Goal: Task Accomplishment & Management: Manage account settings

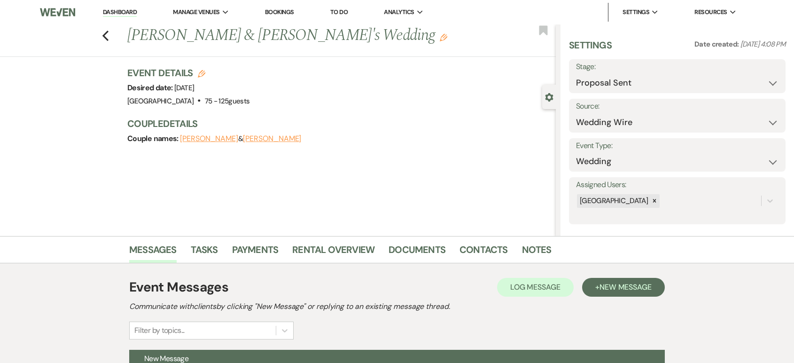
select select "6"
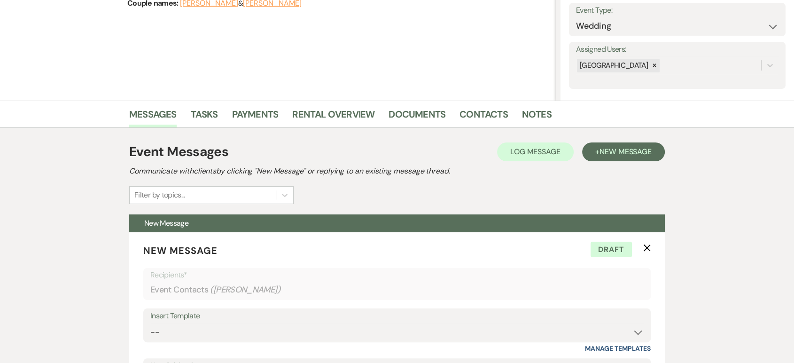
scroll to position [135, 0]
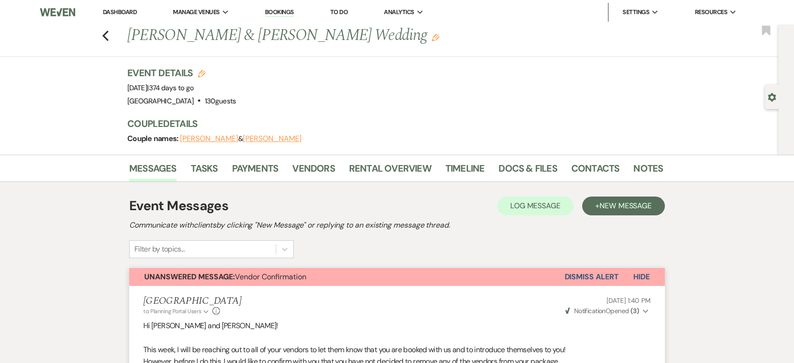
click at [121, 11] on link "Dashboard" at bounding box center [120, 12] width 34 height 8
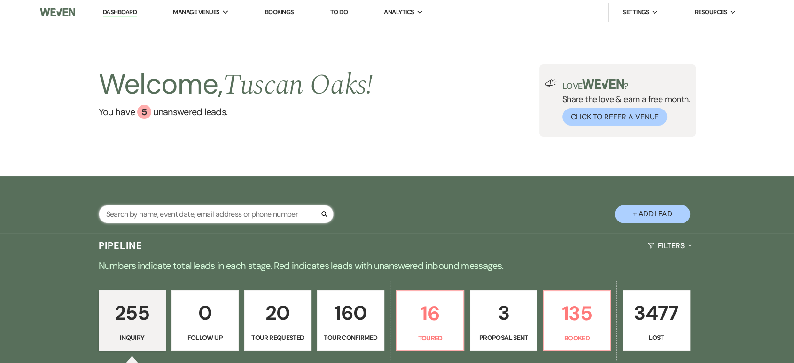
click at [144, 214] on input "text" at bounding box center [216, 214] width 235 height 18
type input "MARISSAa"
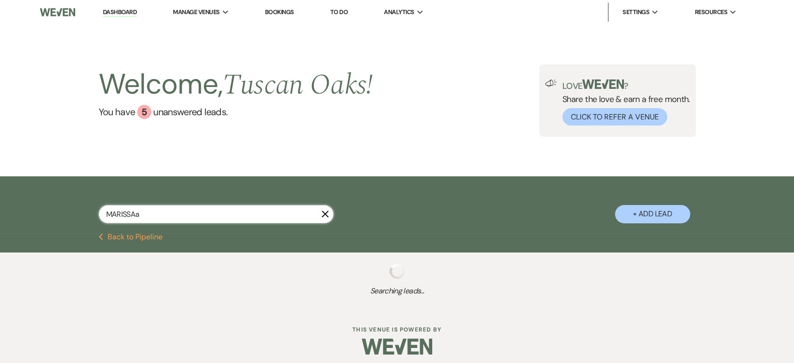
select select "4"
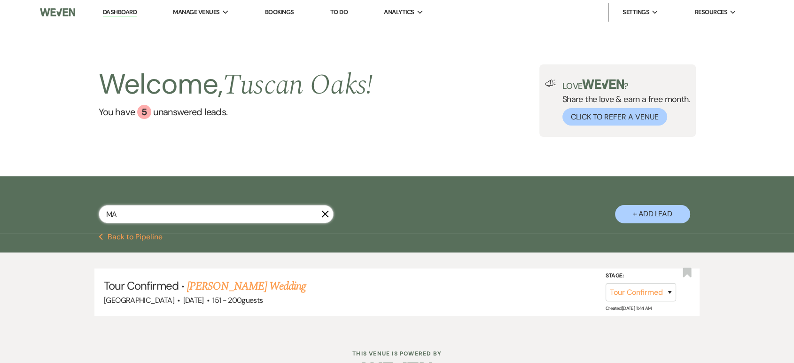
type input "M"
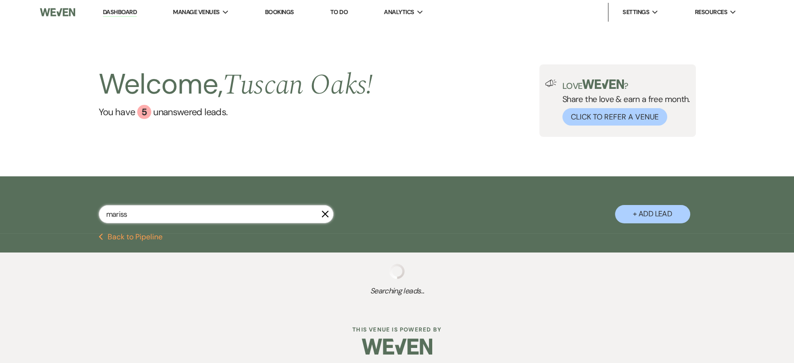
type input "[PERSON_NAME]"
select select "4"
select select "8"
select select "5"
select select "8"
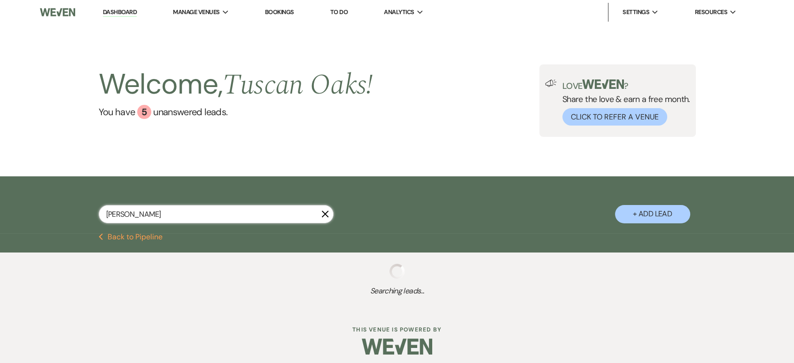
select select "5"
select select "8"
select select "10"
select select "8"
select select "5"
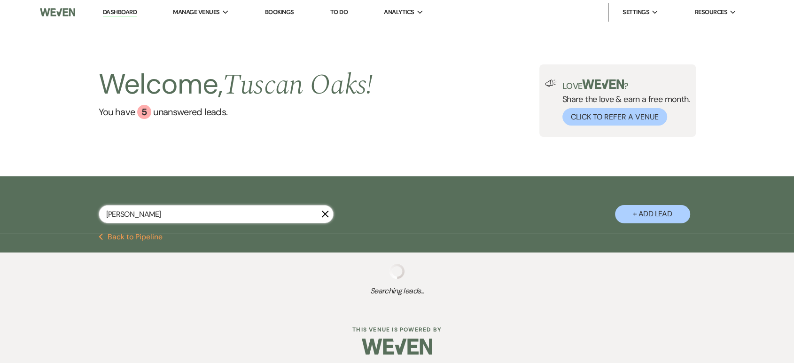
select select "8"
select select "5"
select select "8"
select select "6"
select select "8"
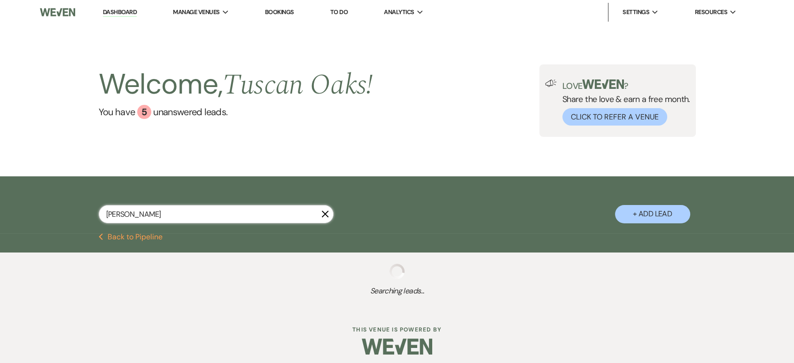
select select "5"
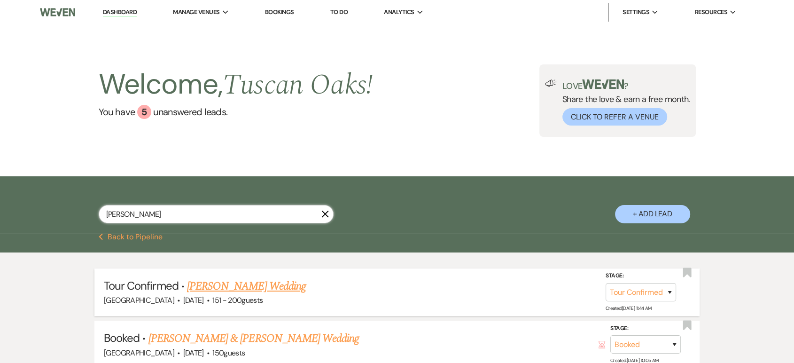
scroll to position [43, 0]
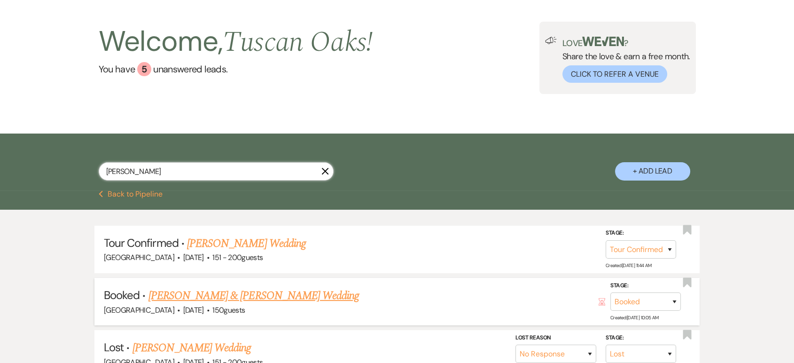
type input "[PERSON_NAME]"
click at [302, 297] on link "[PERSON_NAME] & [PERSON_NAME] Wedding" at bounding box center [253, 295] width 210 height 17
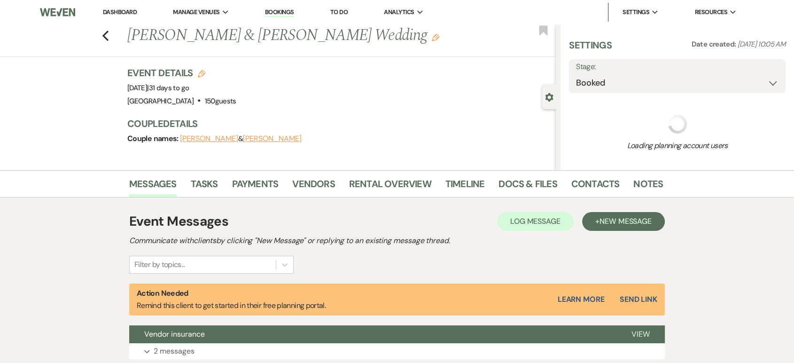
select select "2"
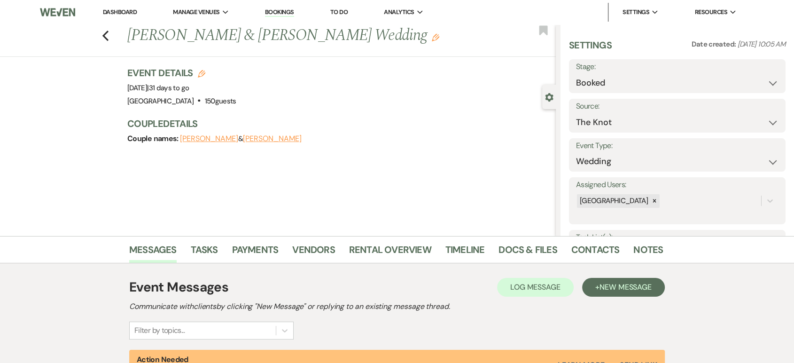
click at [123, 13] on link "Dashboard" at bounding box center [120, 12] width 34 height 8
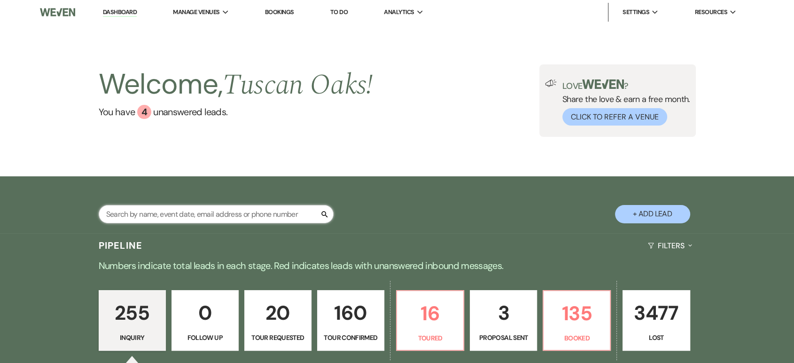
click at [199, 213] on input "text" at bounding box center [216, 214] width 235 height 18
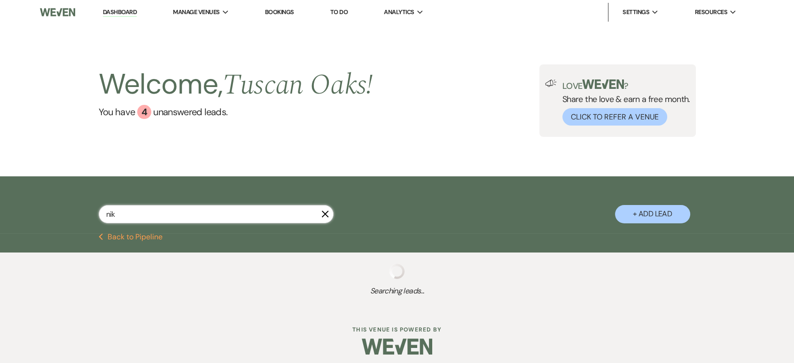
type input "nikk"
select select "5"
select select "8"
select select "5"
select select "8"
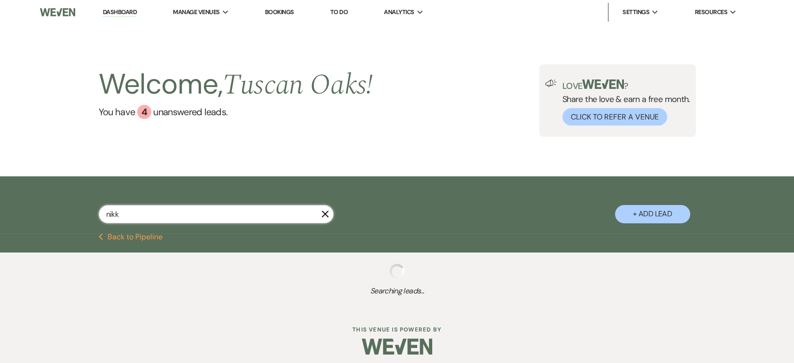
select select "5"
select select "8"
select select "6"
select select "8"
select select "6"
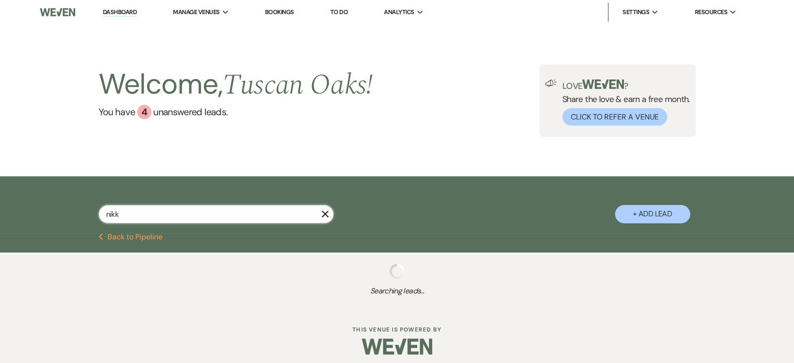
select select "8"
select select "5"
select select "8"
select select "5"
select select "8"
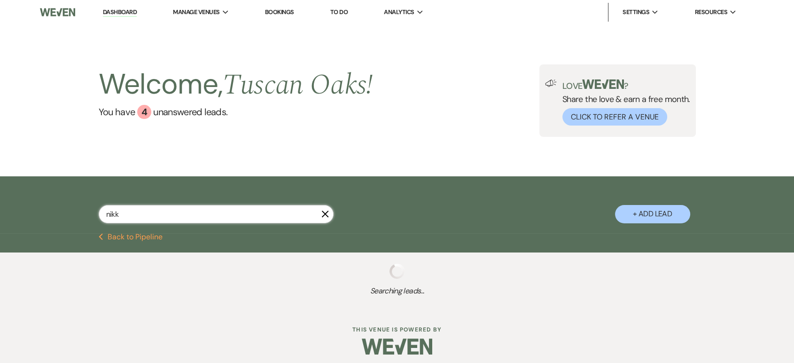
select select "5"
select select "8"
select select "5"
select select "8"
select select "6"
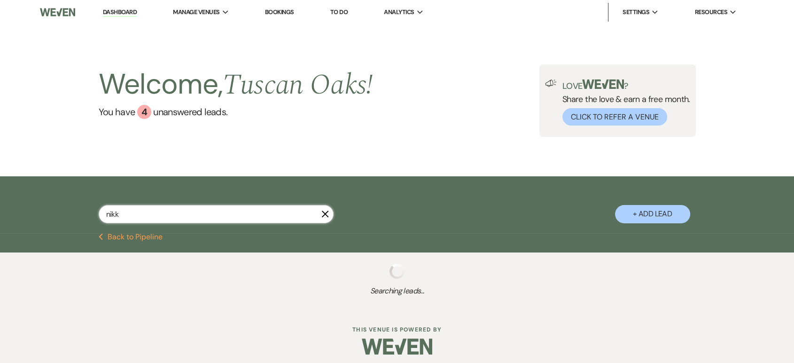
select select "8"
select select "5"
select select "8"
select select "5"
select select "8"
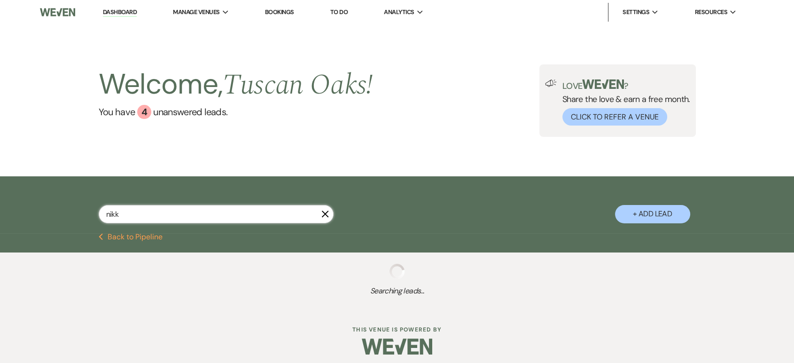
select select "5"
select select "8"
select select "5"
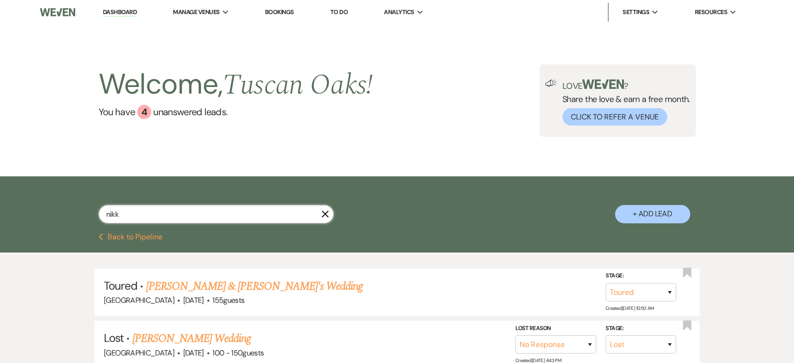
type input "nikki"
select select "8"
select select "5"
select select "8"
select select "5"
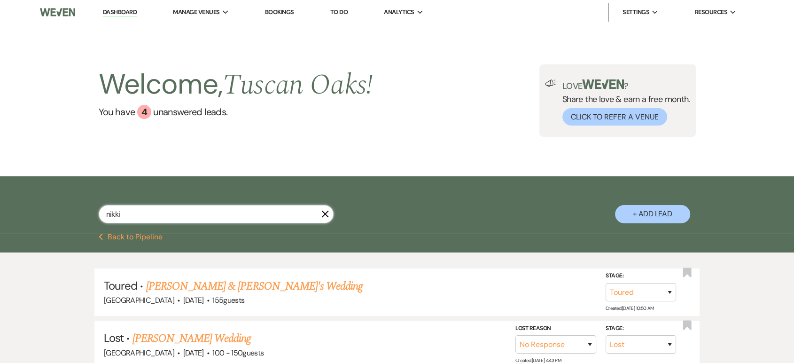
select select "8"
select select "5"
select select "8"
select select "5"
select select "8"
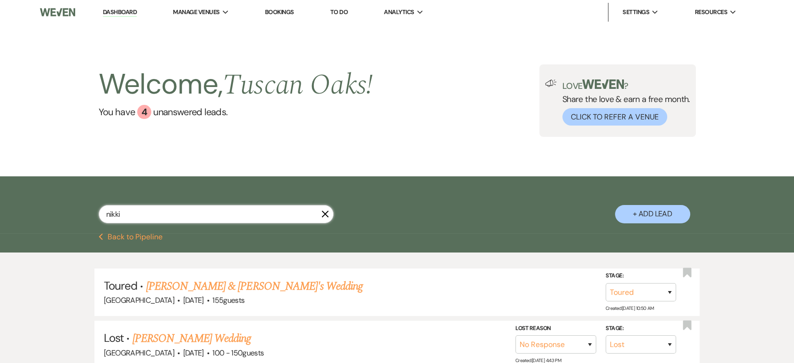
select select "5"
type input "nikki"
click at [275, 284] on link "[PERSON_NAME] & [PERSON_NAME] Wedding" at bounding box center [253, 286] width 210 height 17
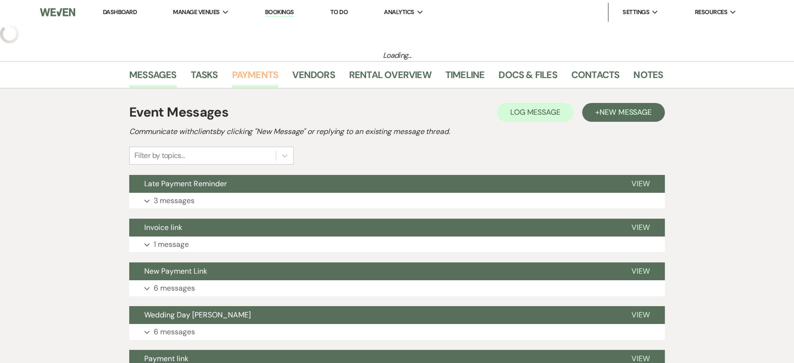
click at [250, 77] on link "Payments" at bounding box center [255, 77] width 46 height 21
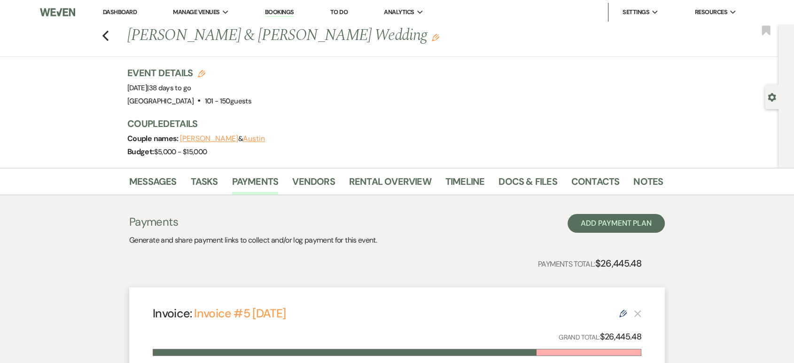
click at [125, 10] on link "Dashboard" at bounding box center [120, 12] width 34 height 8
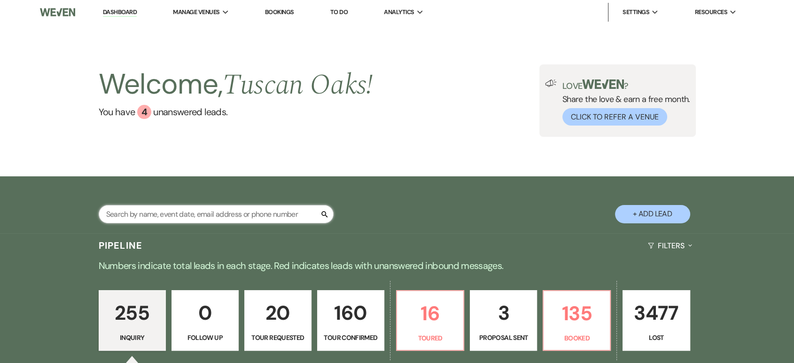
click at [179, 210] on input "text" at bounding box center [216, 214] width 235 height 18
type input "[PERSON_NAME]"
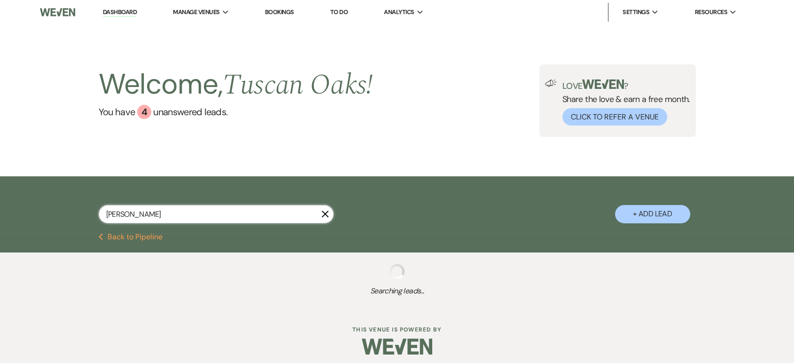
select select "8"
select select "5"
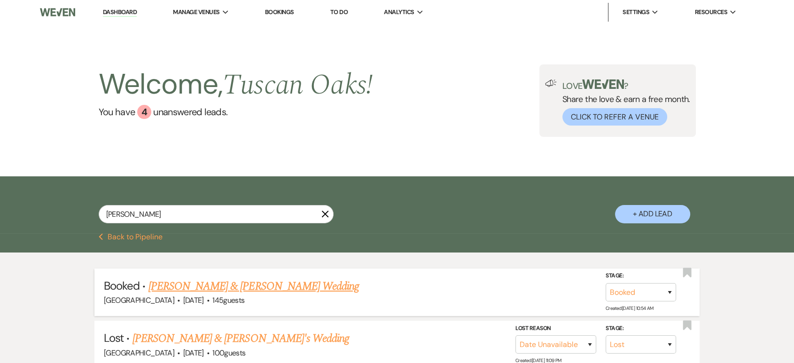
click at [218, 283] on link "[PERSON_NAME] & [PERSON_NAME] Wedding" at bounding box center [253, 286] width 210 height 17
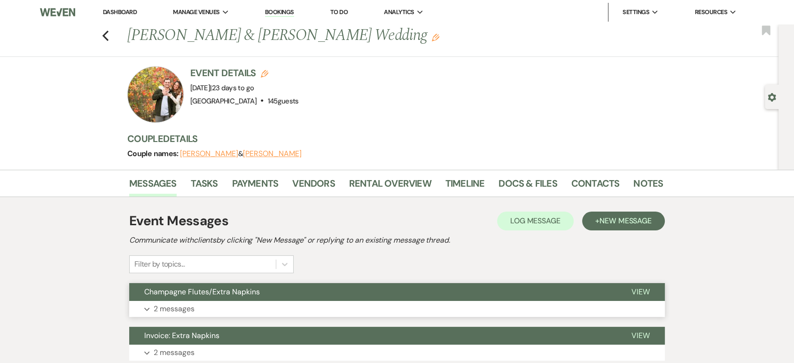
click at [214, 305] on button "Expand 2 messages" at bounding box center [396, 309] width 535 height 16
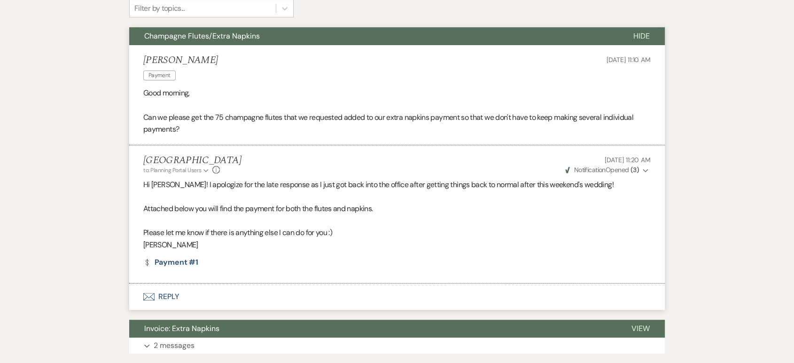
scroll to position [255, 0]
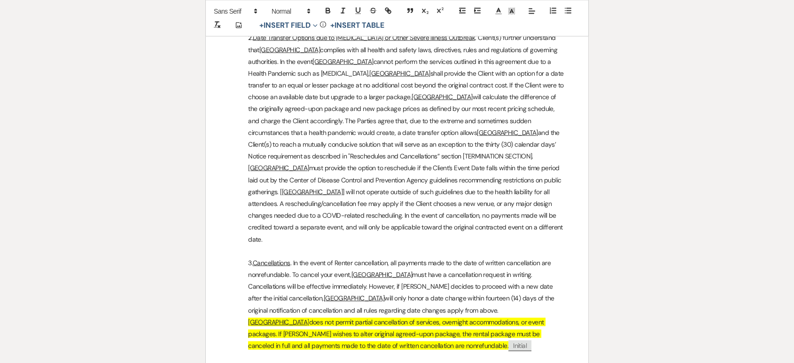
scroll to position [1920, 0]
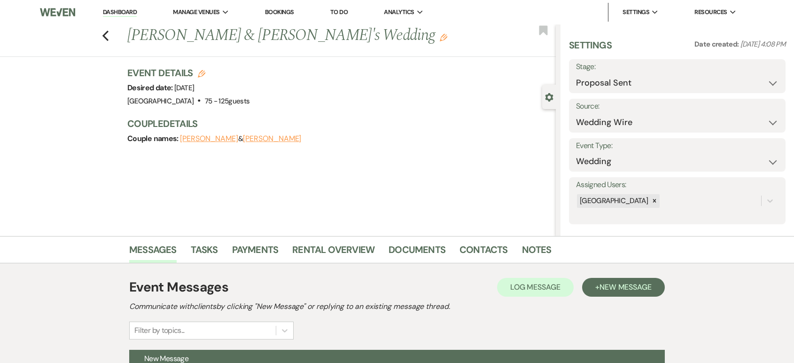
select select "6"
